Goal: Use online tool/utility: Use online tool/utility

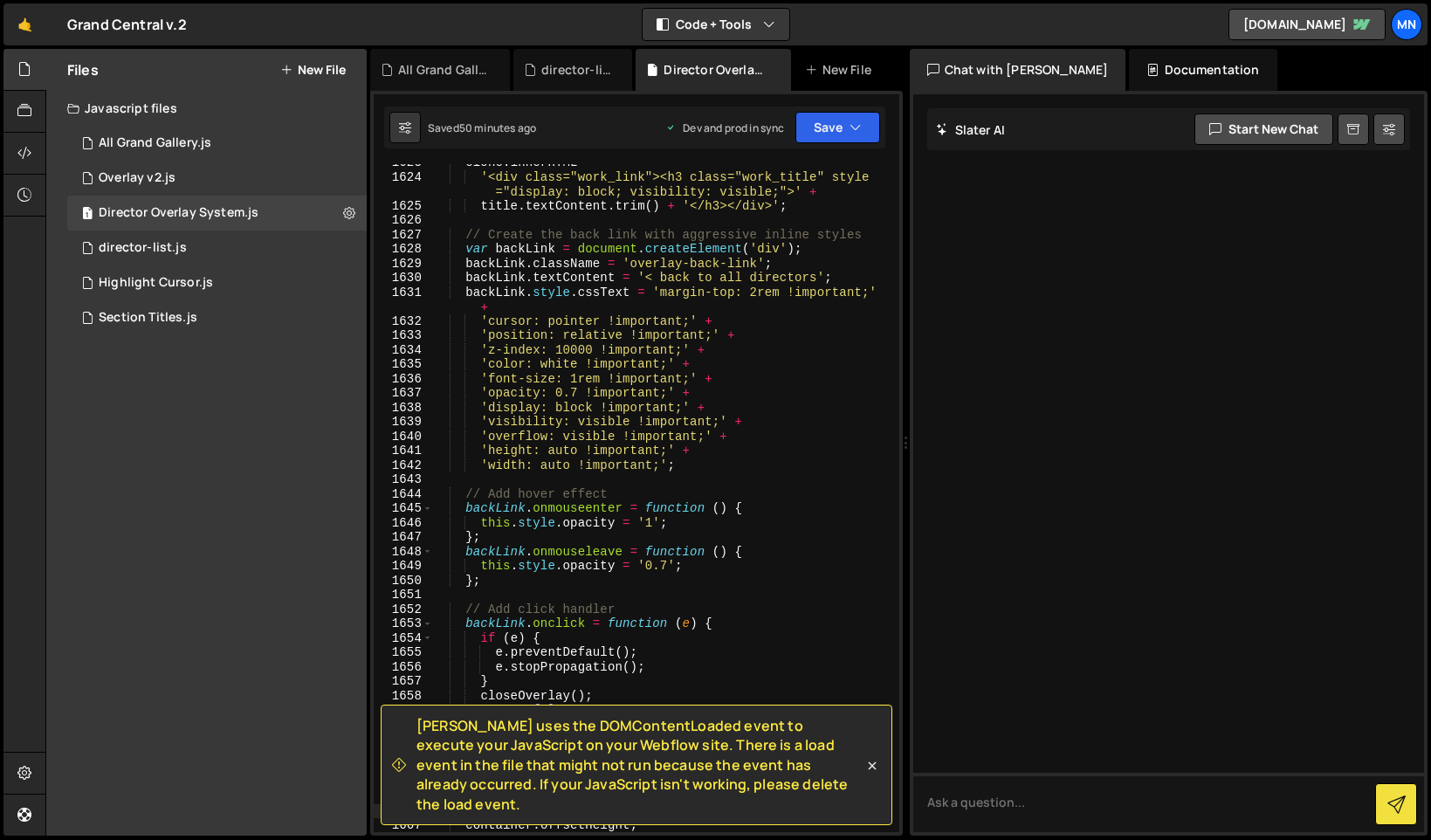
scroll to position [16798, 0]
click at [868, 770] on icon at bounding box center [872, 766] width 8 height 8
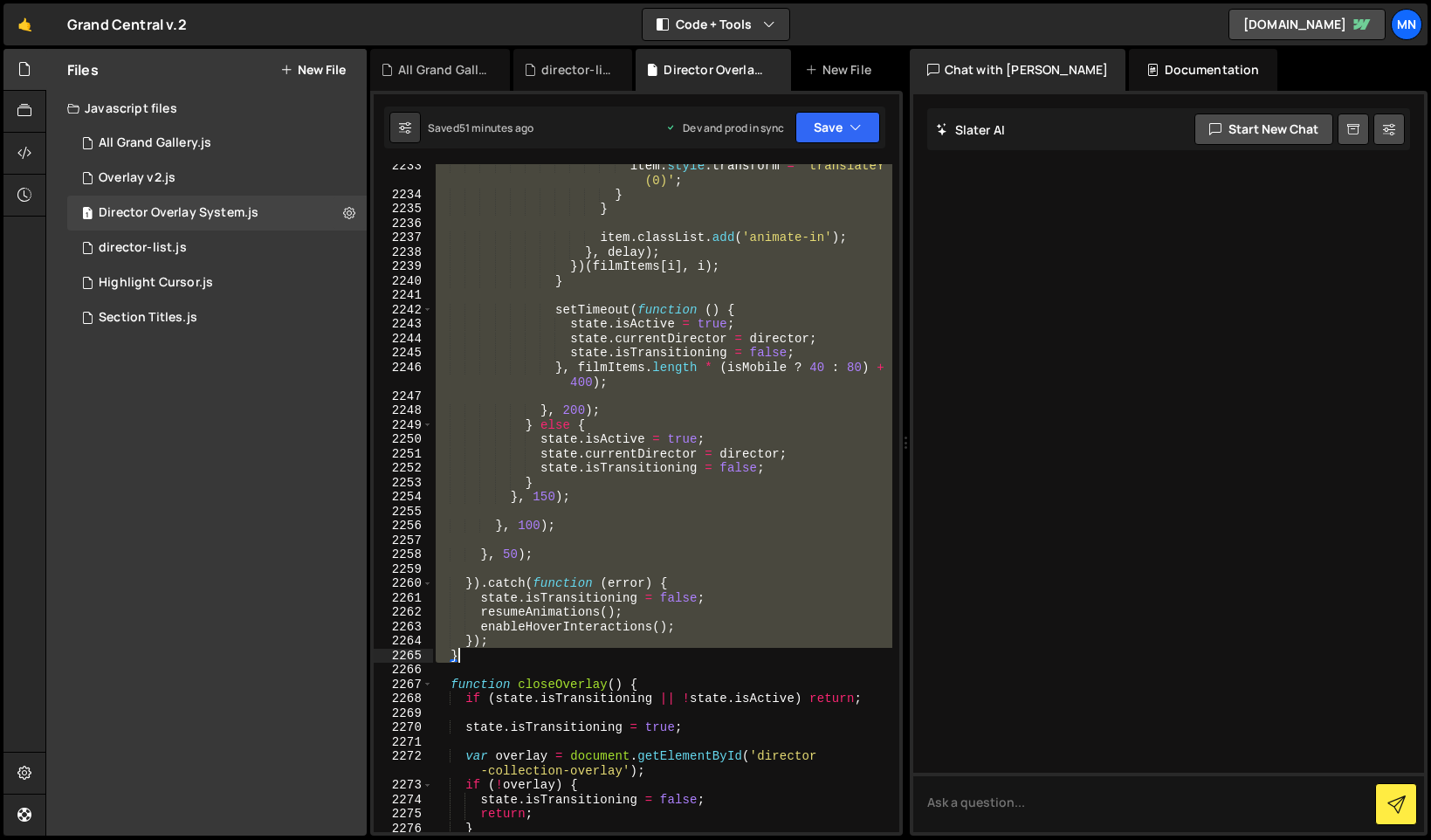
scroll to position [23196, 0]
drag, startPoint x: 454, startPoint y: 378, endPoint x: 644, endPoint y: 660, distance: 340.0
click at [641, 660] on div "item . style . transform = 'translateY (0)' ; } } item . classList . add ( 'ani…" at bounding box center [661, 515] width 460 height 711
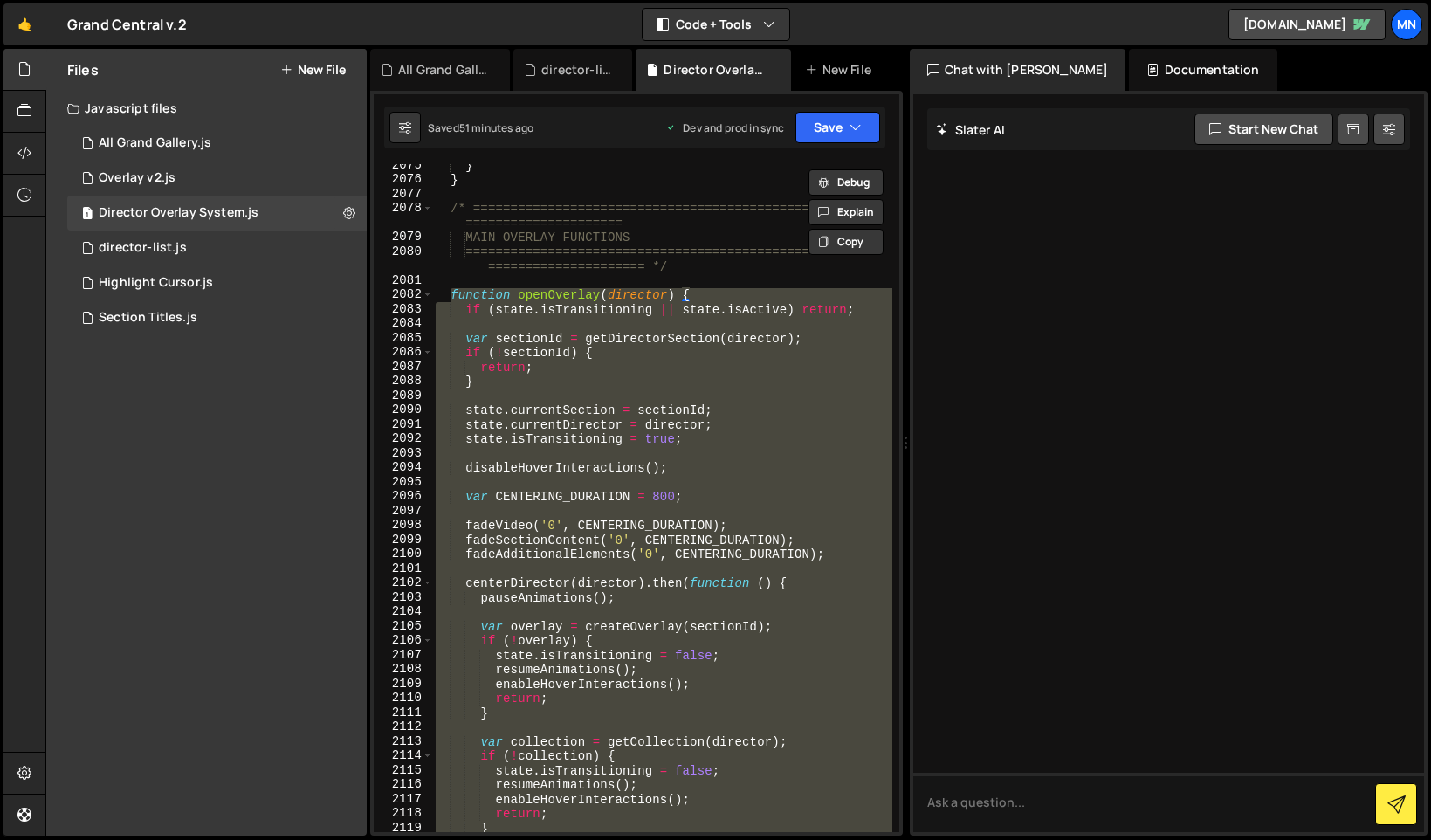
scroll to position [21535, 0]
click at [644, 463] on div "} } /* ======================================================= ================…" at bounding box center [661, 498] width 459 height 668
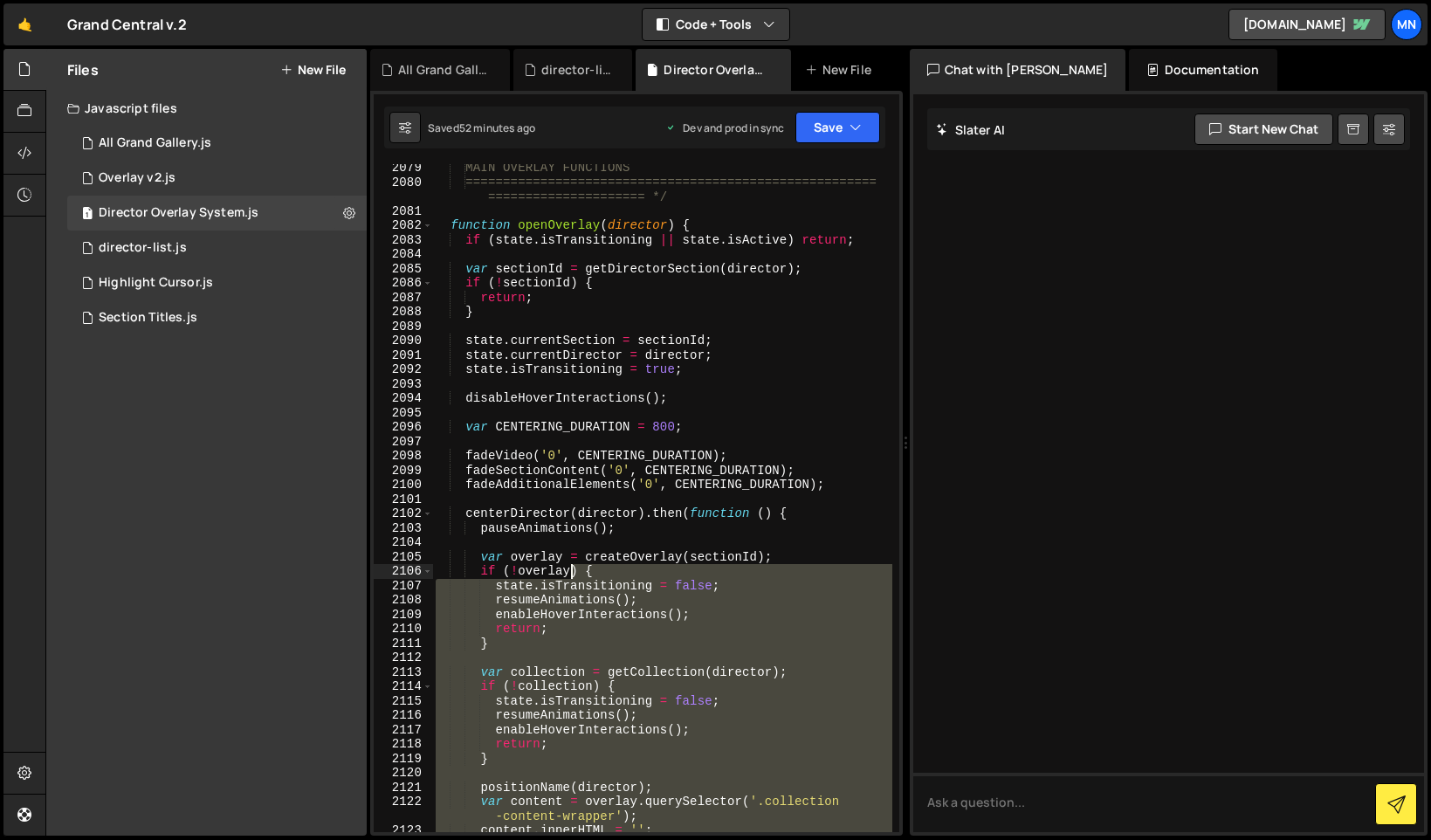
scroll to position [21498, 0]
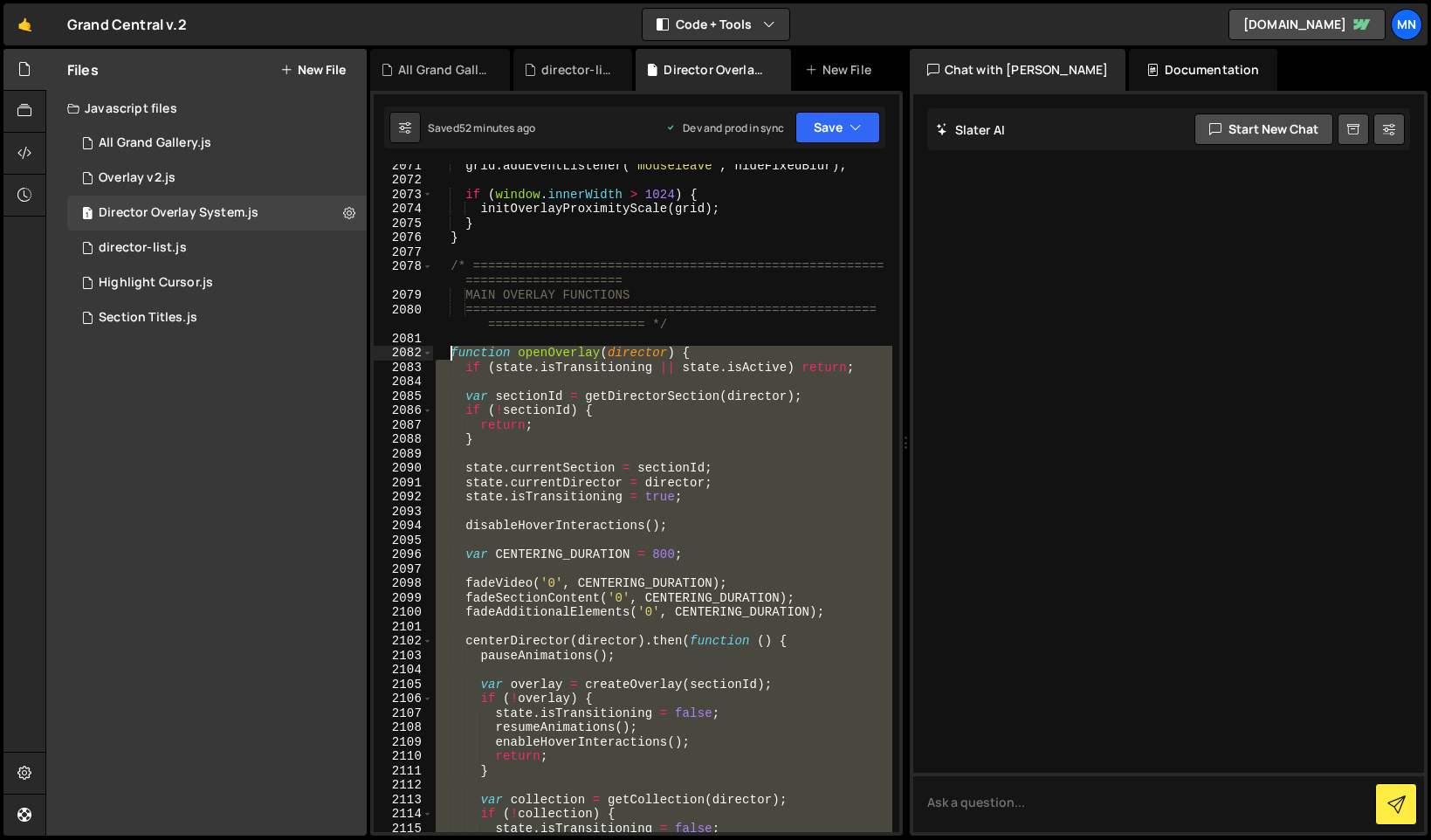
drag, startPoint x: 471, startPoint y: 742, endPoint x: 449, endPoint y: 356, distance: 386.6
click at [449, 356] on div "grid . addEventListener ( 'mouseleave' , hideFixedBlur ) ; if ( window . innerW…" at bounding box center [661, 506] width 460 height 697
paste textarea "}"
type textarea "}"
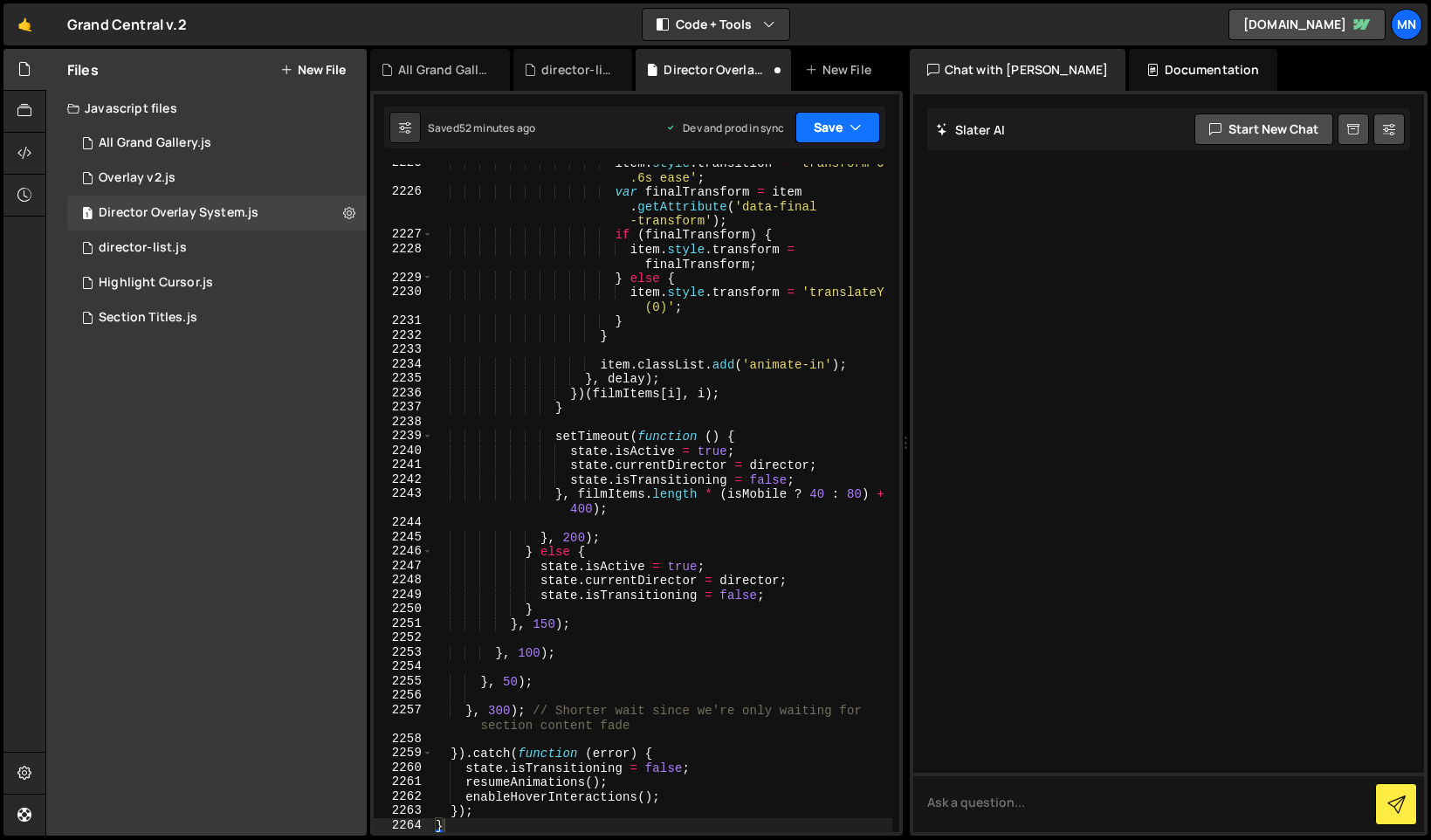
drag, startPoint x: 843, startPoint y: 119, endPoint x: 831, endPoint y: 152, distance: 35.1
click at [842, 120] on button "Save" at bounding box center [837, 127] width 85 height 31
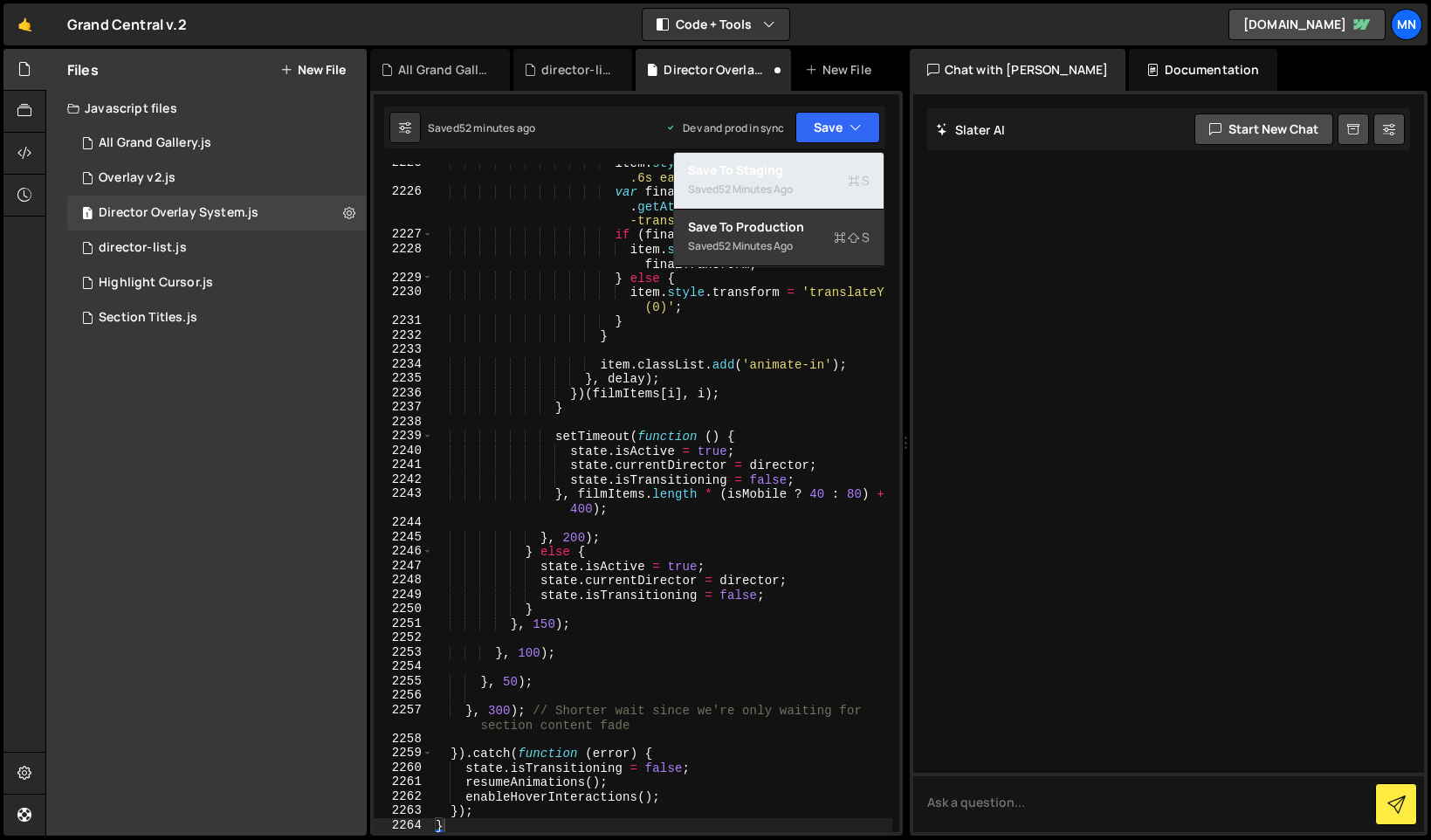
drag, startPoint x: 828, startPoint y: 160, endPoint x: 844, endPoint y: 151, distance: 18.4
click at [828, 160] on button "Save to Staging S Saved 52 minutes ago" at bounding box center [778, 181] width 210 height 56
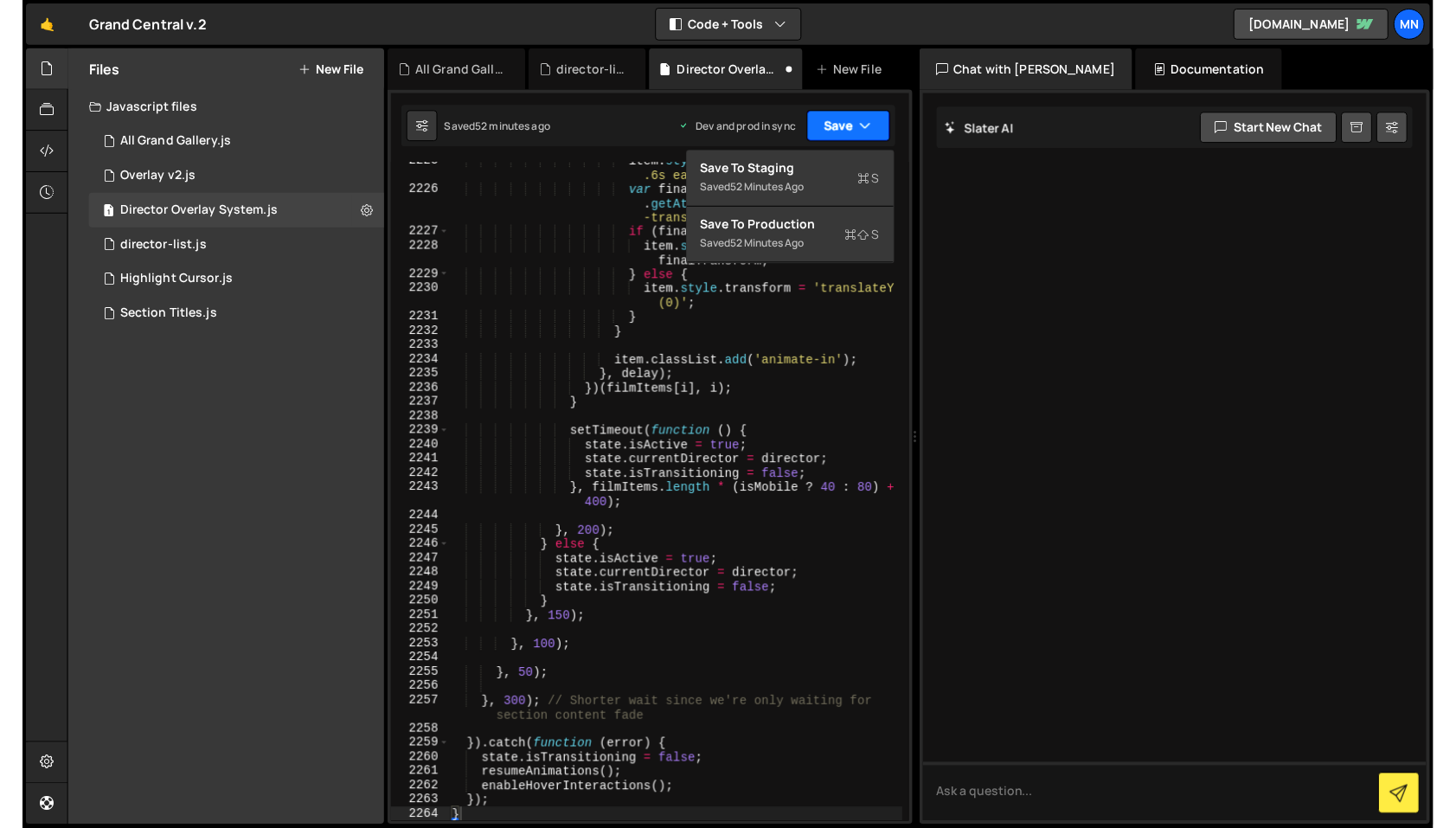
scroll to position [22804, 0]
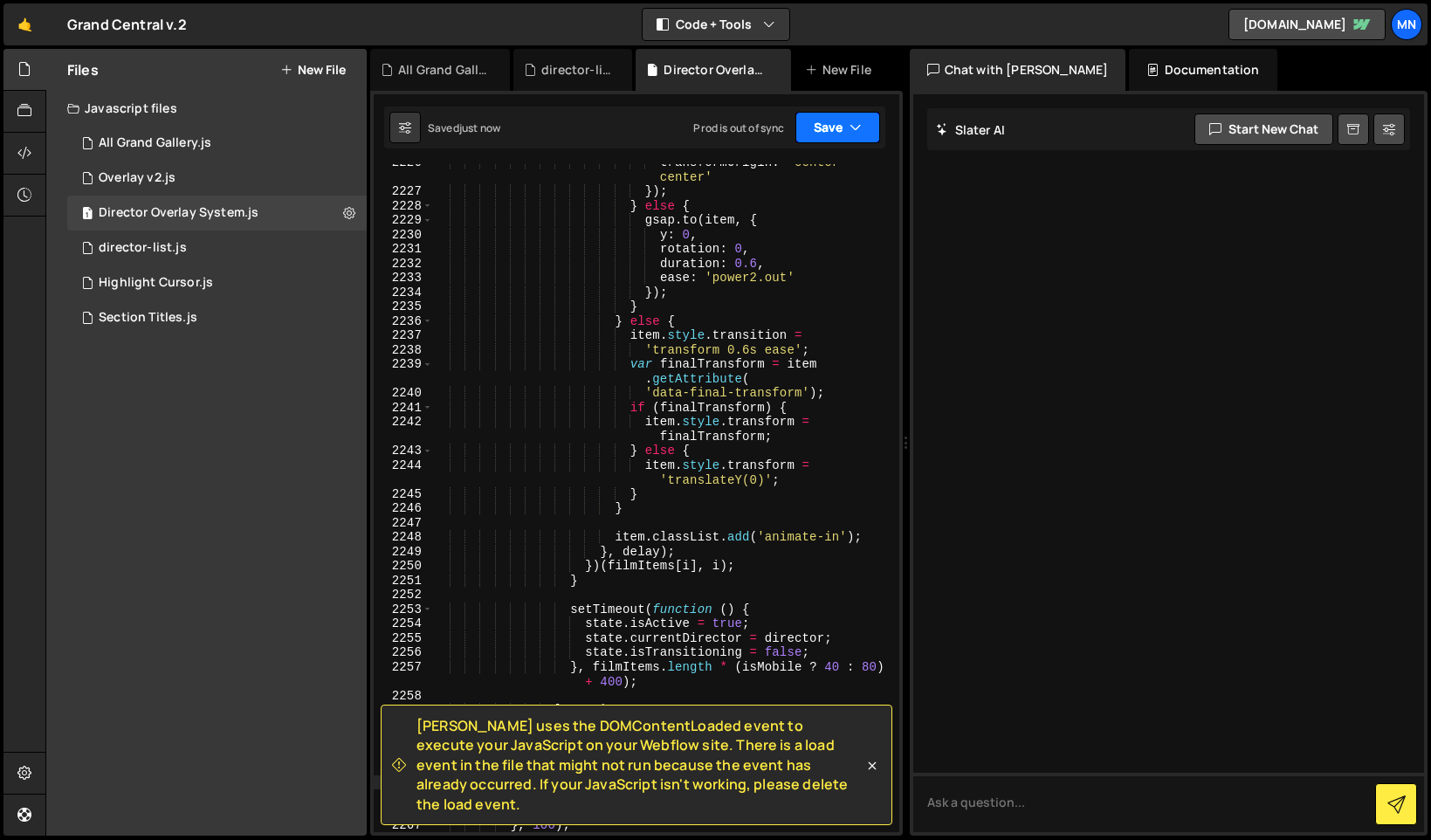
click at [851, 134] on icon "button" at bounding box center [855, 127] width 12 height 18
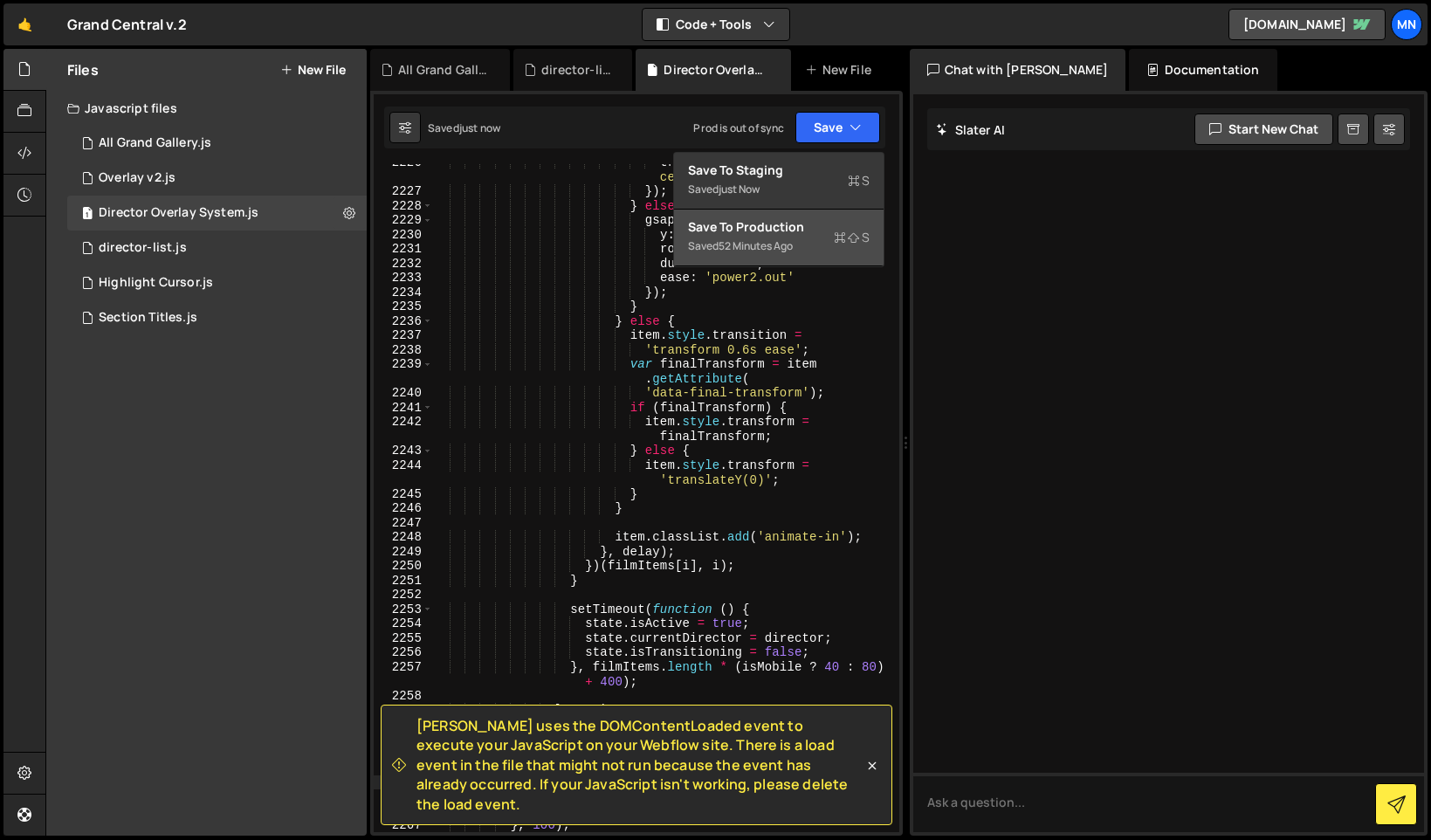
click at [813, 247] on div "Saved 52 minutes ago" at bounding box center [778, 246] width 182 height 21
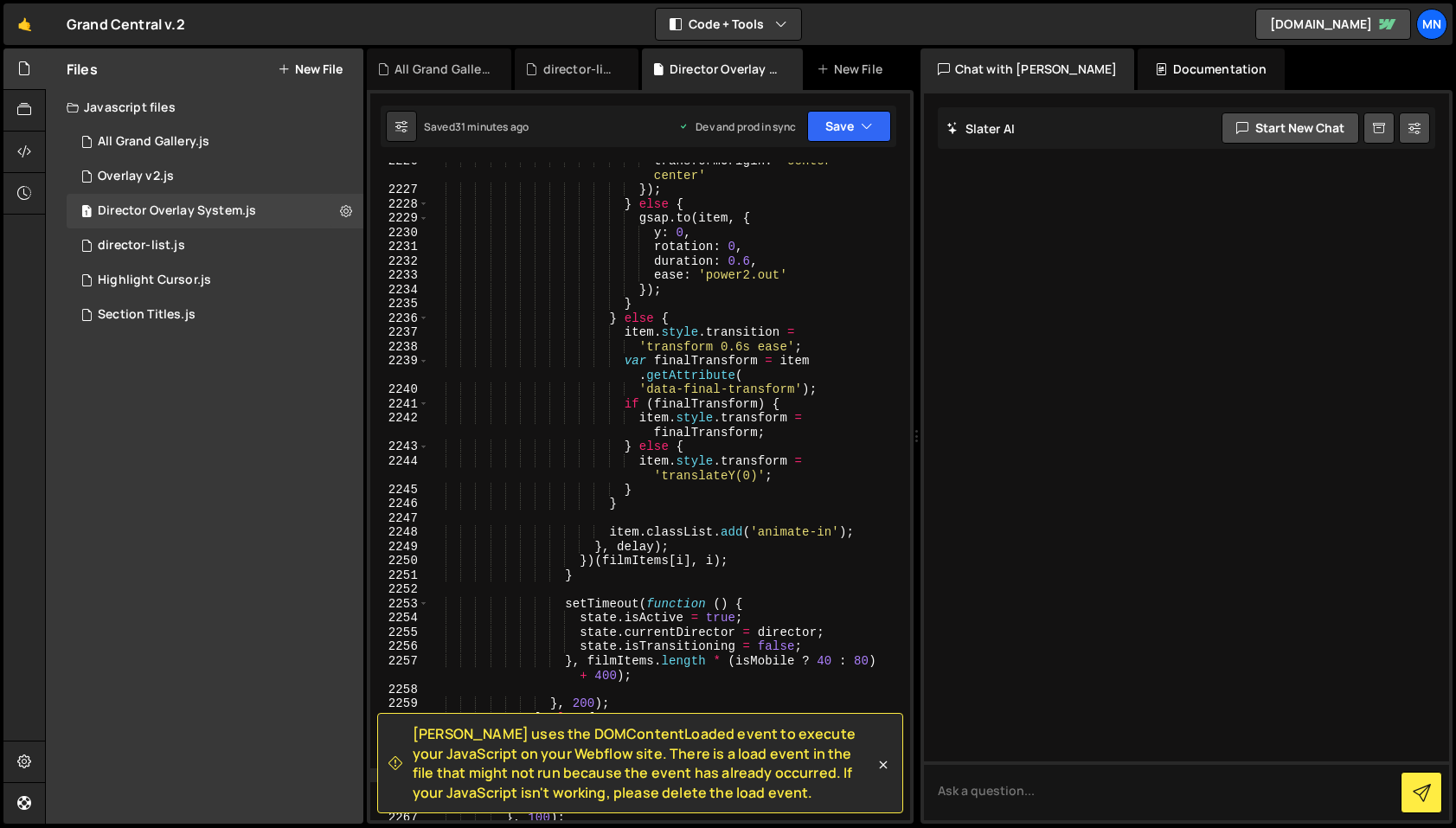
scroll to position [22857, 0]
